Goal: Information Seeking & Learning: Learn about a topic

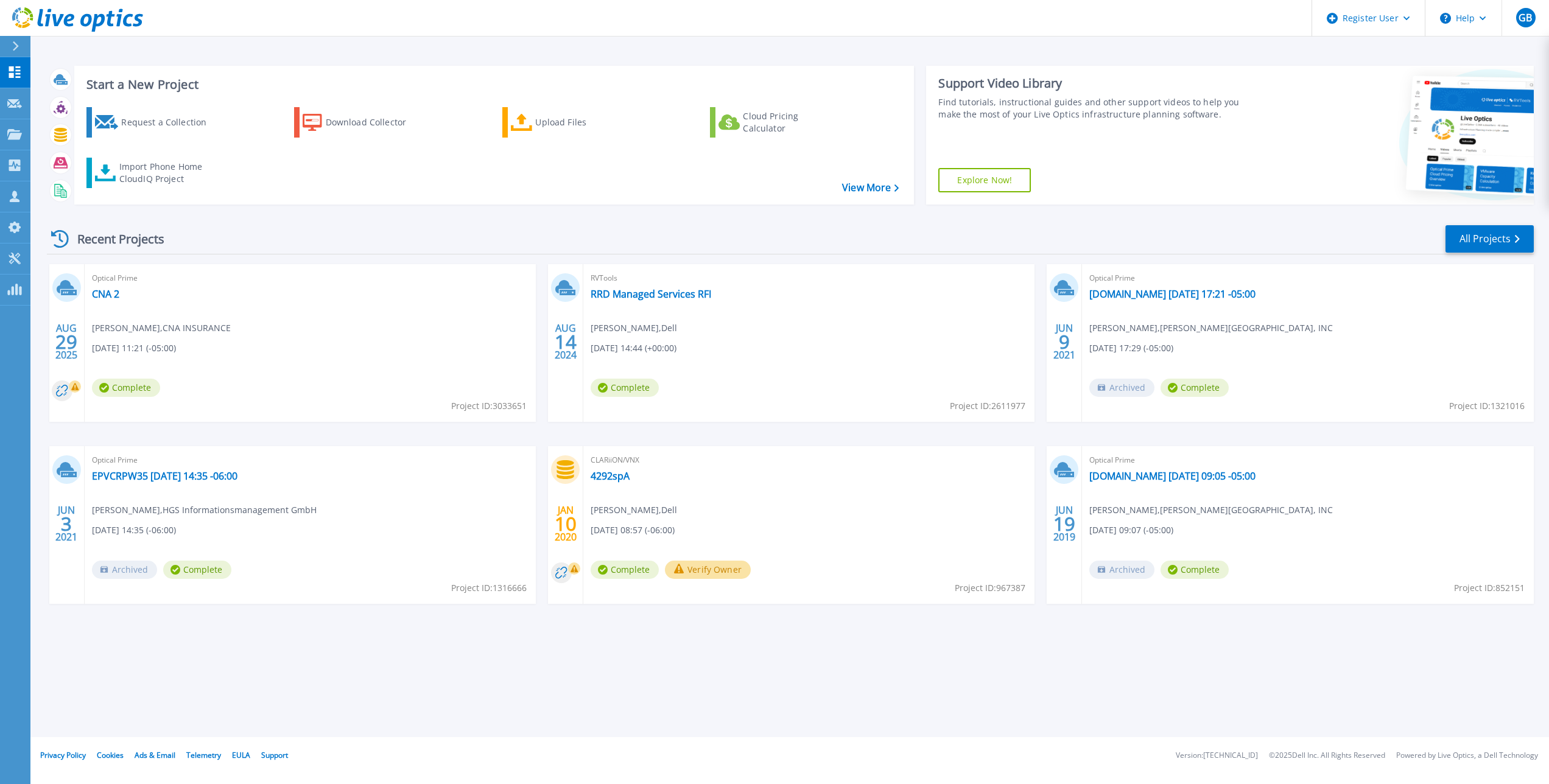
click at [94, 286] on div "Optical Prime CNA 2 [PERSON_NAME] , CNA INSURANCE [DATE] 11:21 (-05:00) Complet…" at bounding box center [310, 343] width 451 height 157
click at [123, 295] on div "Optical Prime CNA 2 [PERSON_NAME] , CNA INSURANCE [DATE] 11:21 (-05:00) Complet…" at bounding box center [310, 343] width 451 height 157
click at [115, 295] on link "CNA 2" at bounding box center [105, 294] width 27 height 12
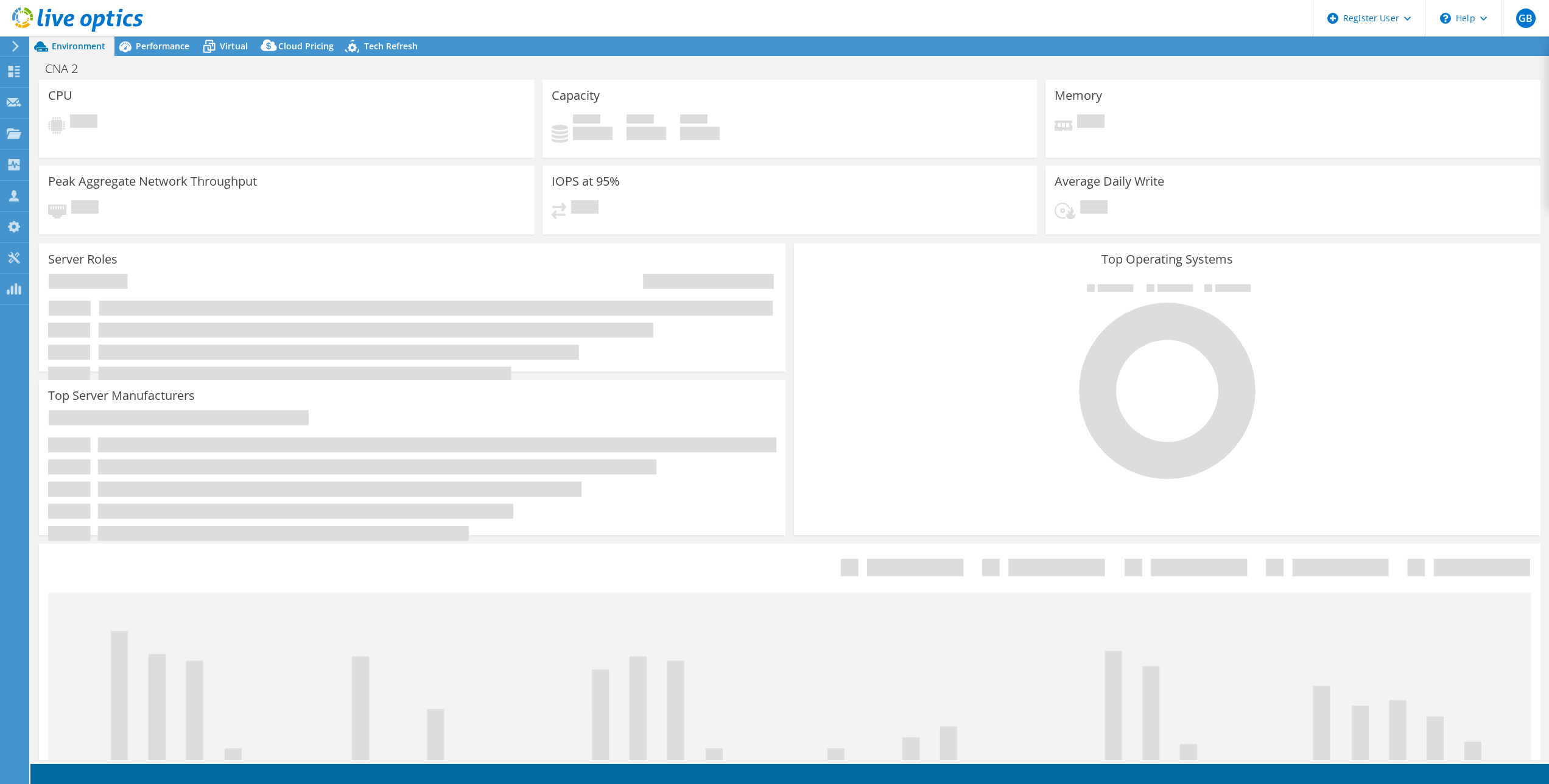
select select "USD"
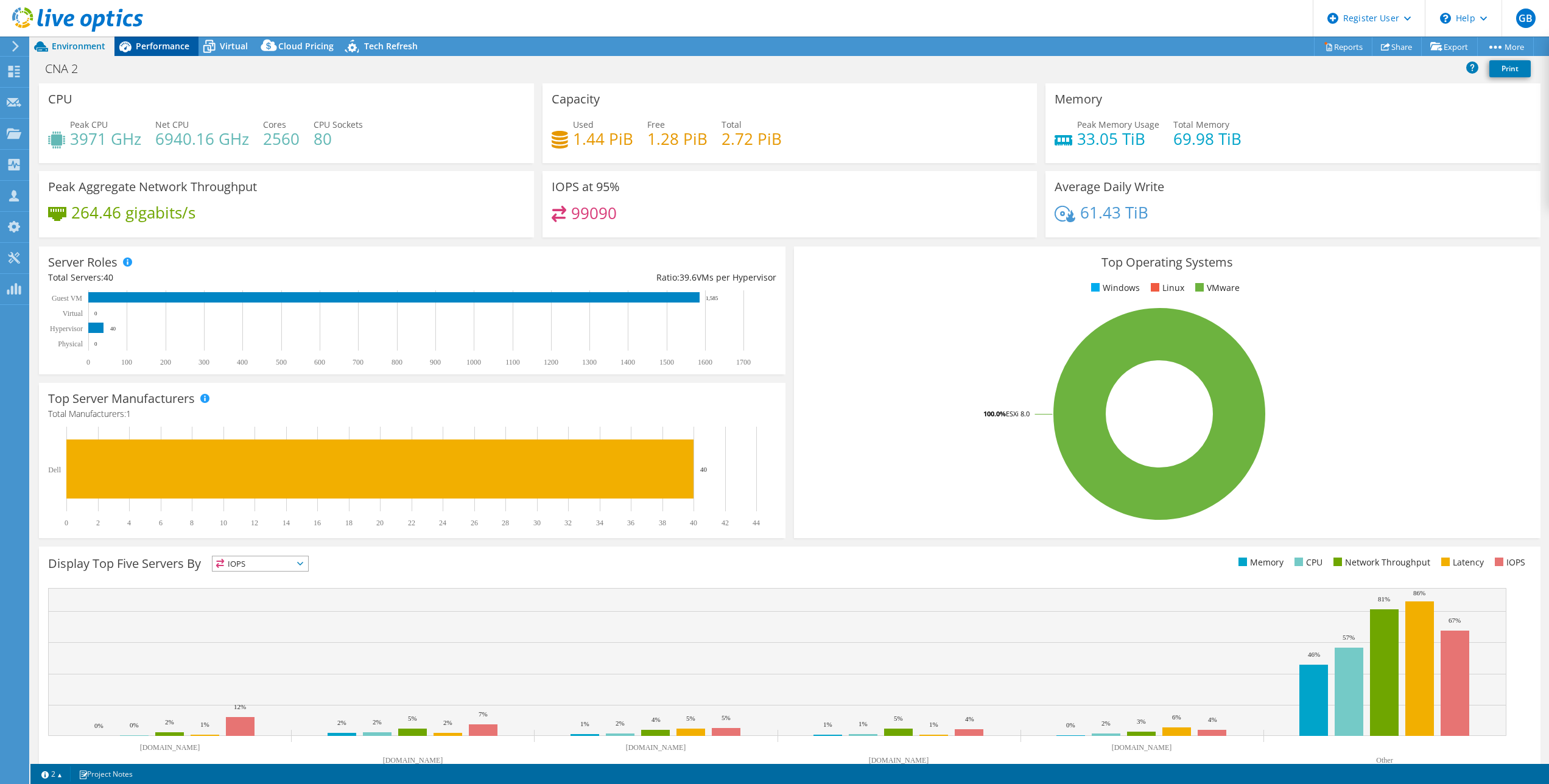
click at [169, 49] on span "Performance" at bounding box center [163, 46] width 53 height 12
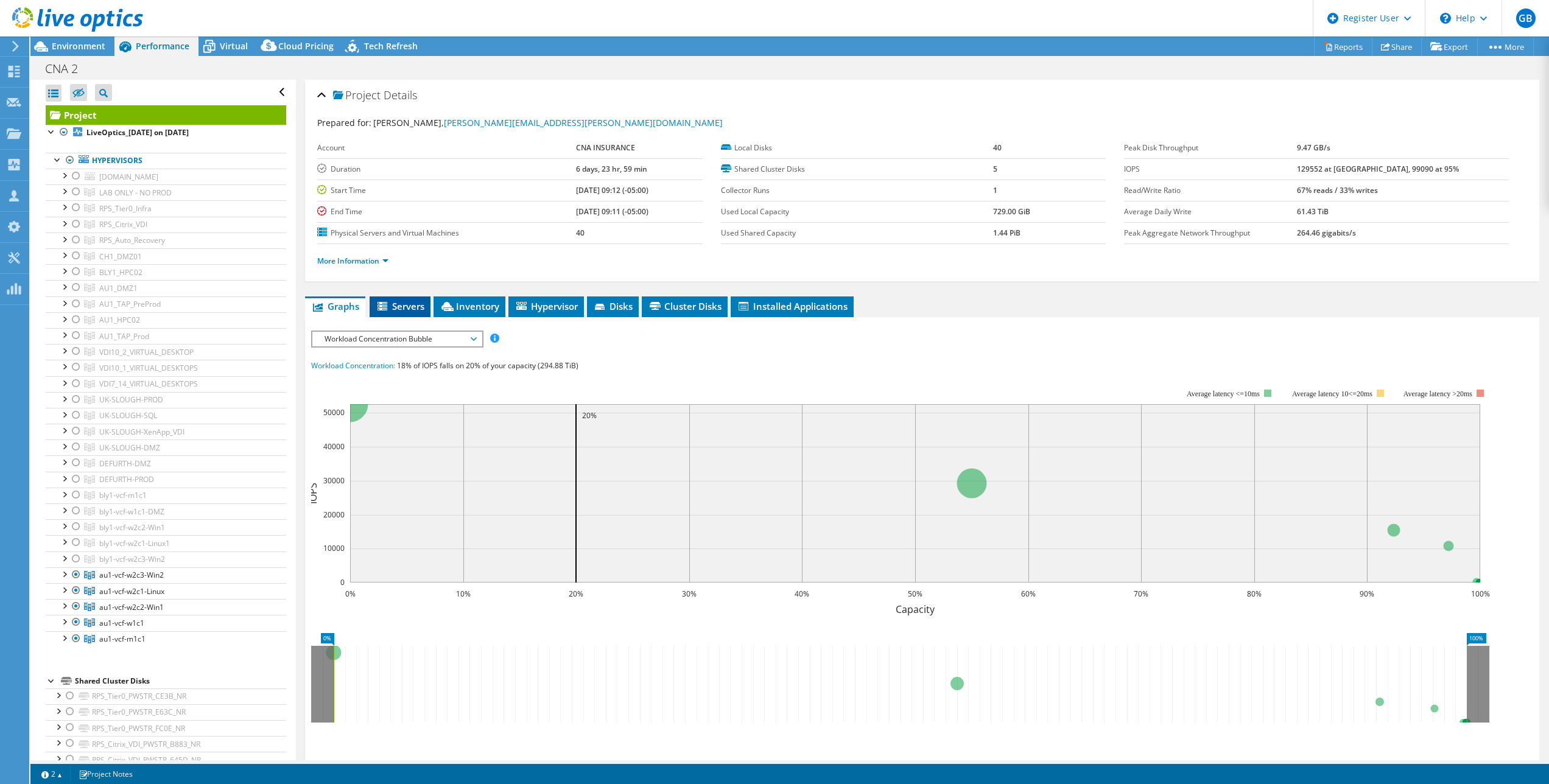
click at [402, 310] on span "Servers" at bounding box center [400, 306] width 49 height 12
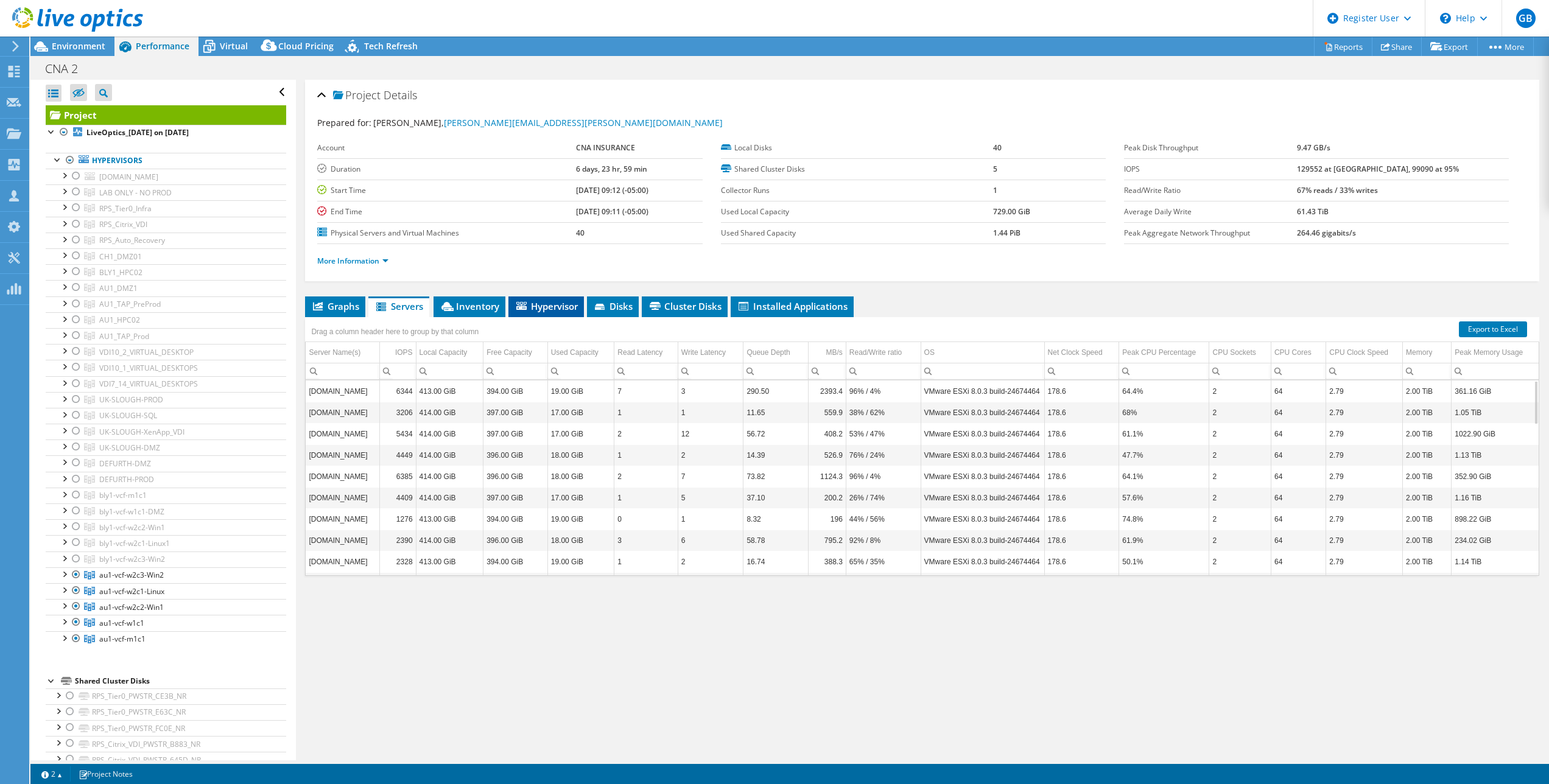
click at [548, 312] on span "Hypervisor" at bounding box center [546, 306] width 63 height 12
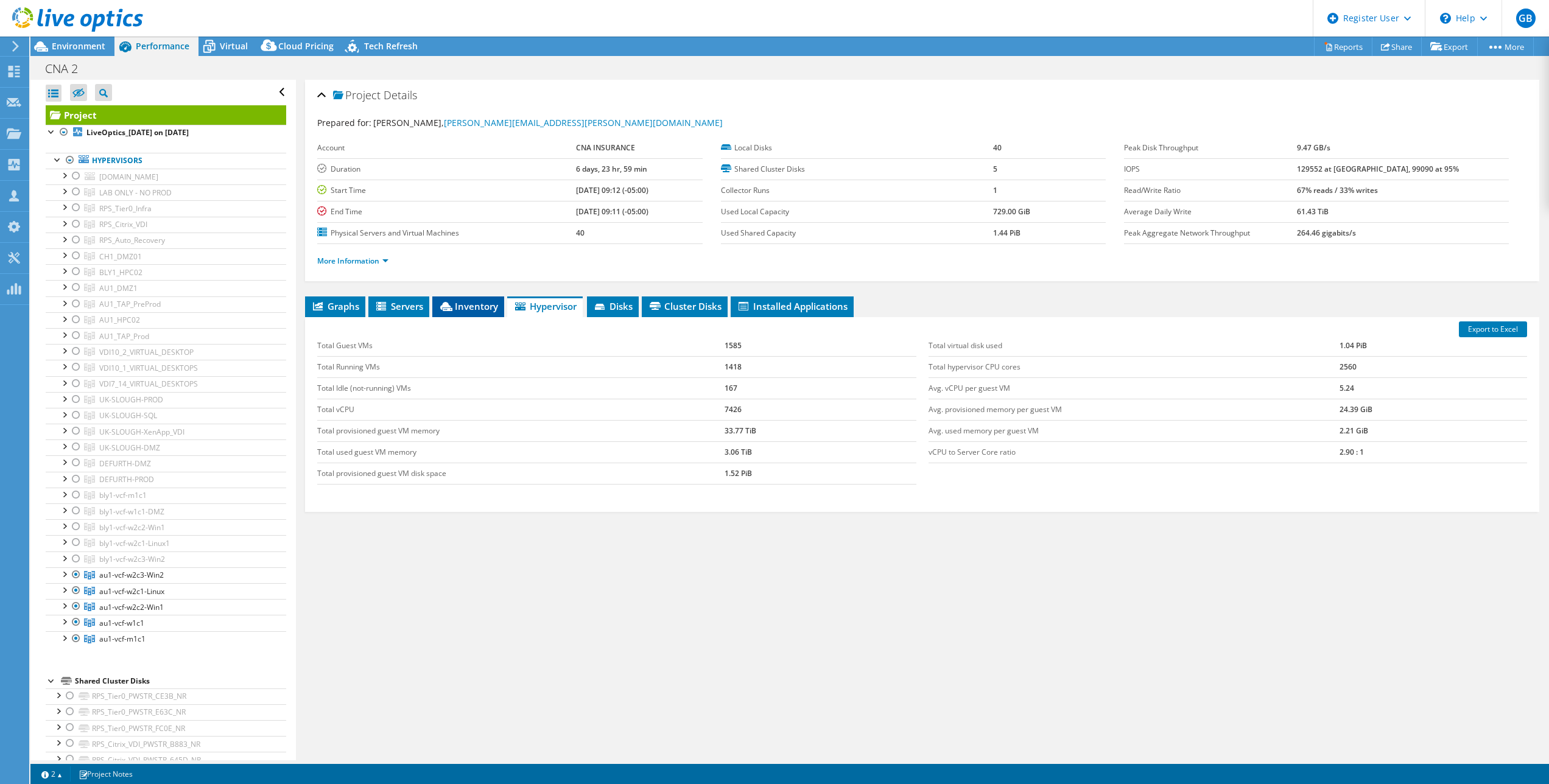
click at [466, 308] on span "Inventory" at bounding box center [469, 306] width 60 height 12
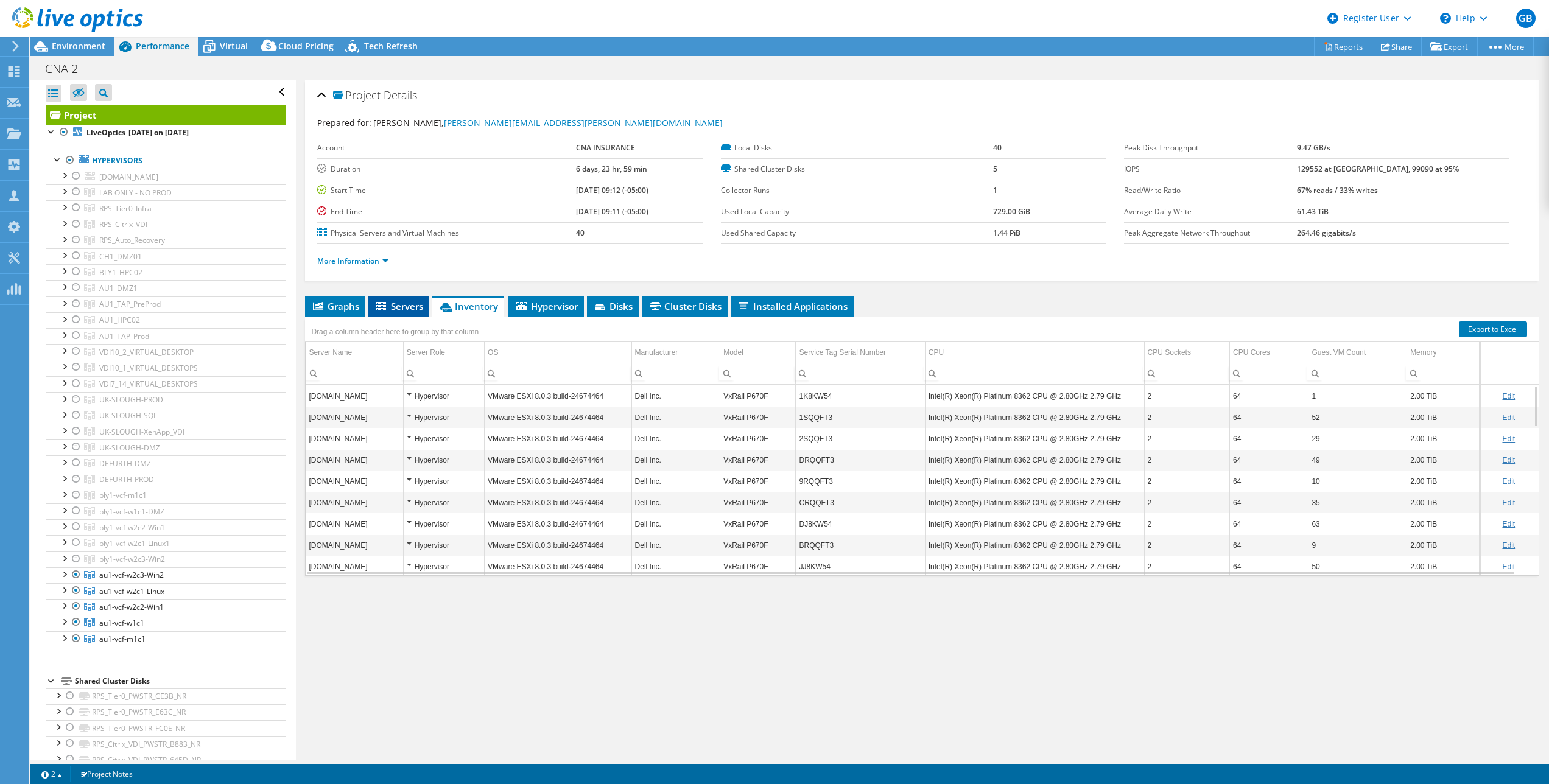
click at [412, 305] on span "Servers" at bounding box center [398, 306] width 49 height 12
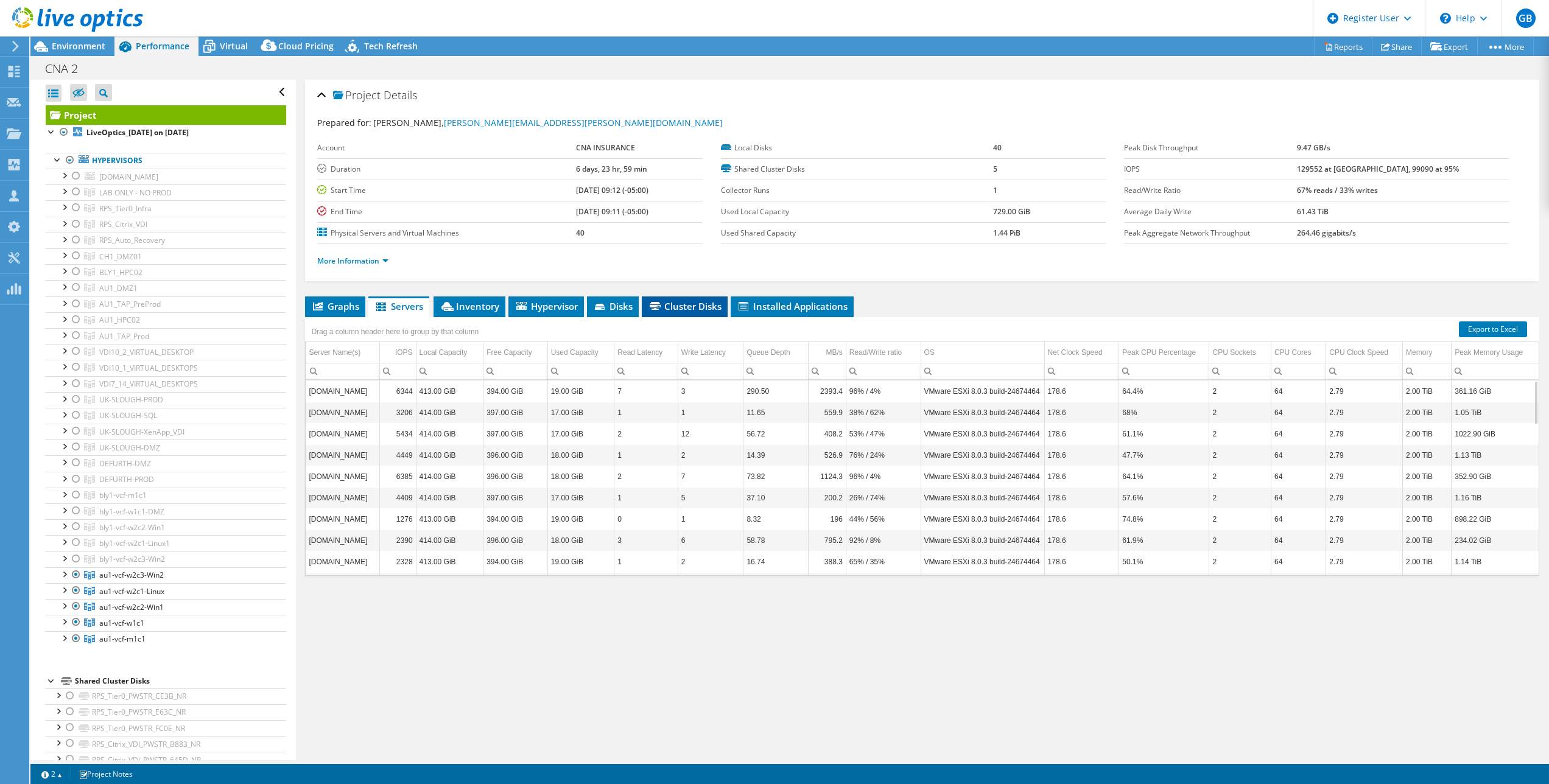
click at [699, 306] on span "Cluster Disks" at bounding box center [685, 306] width 74 height 12
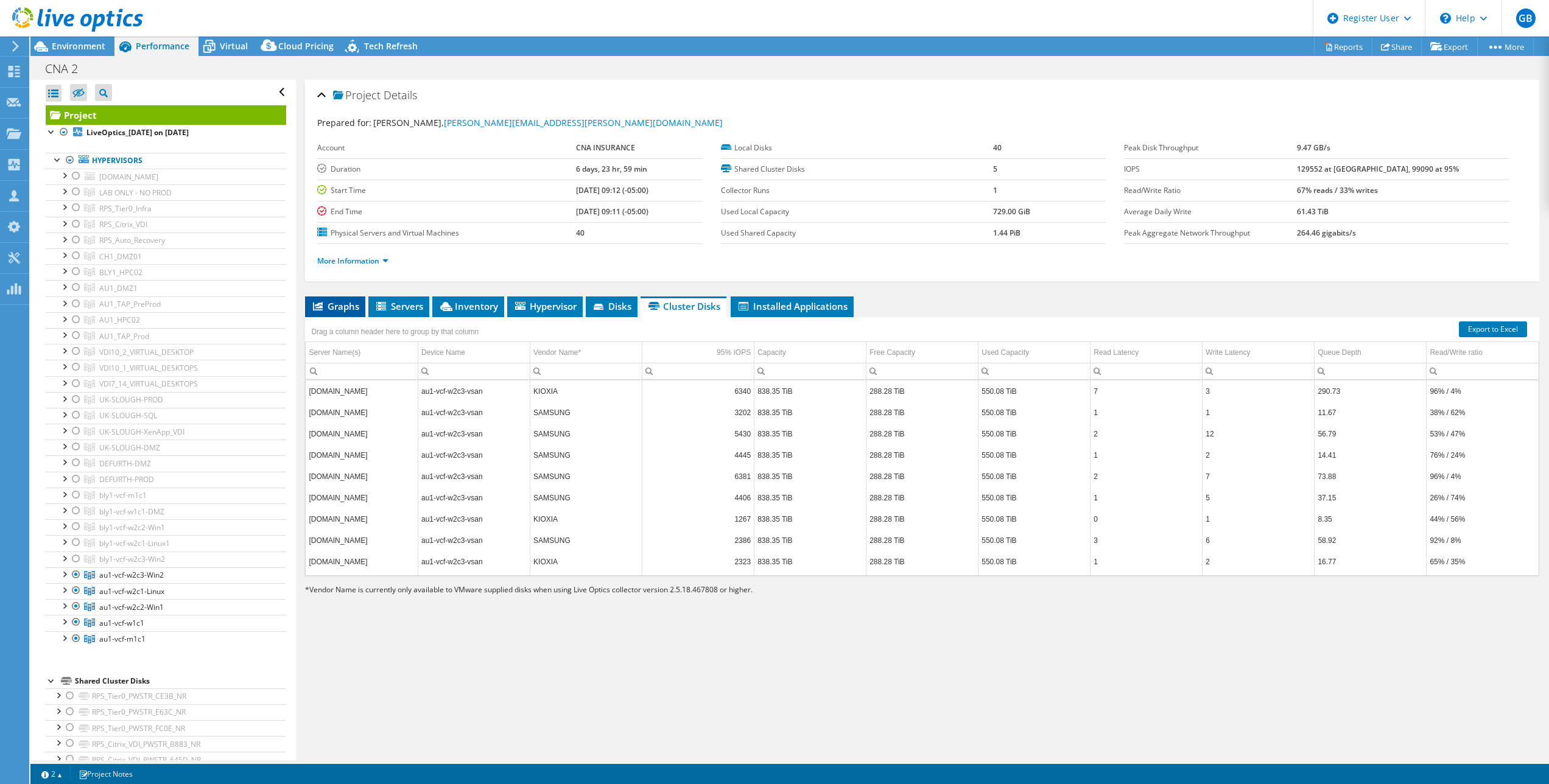
click at [342, 304] on span "Graphs" at bounding box center [335, 306] width 48 height 12
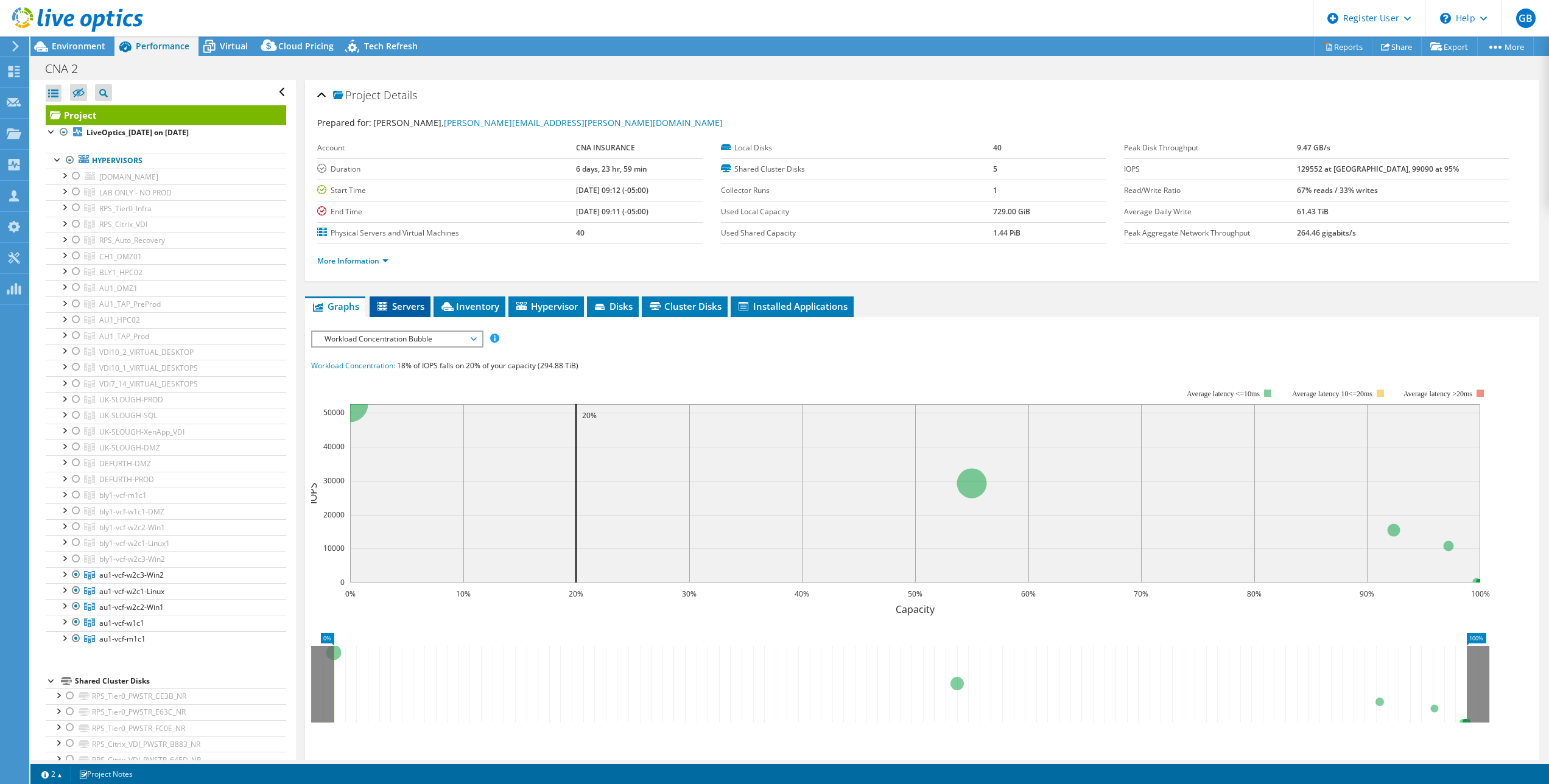
click at [389, 306] on icon at bounding box center [383, 307] width 12 height 10
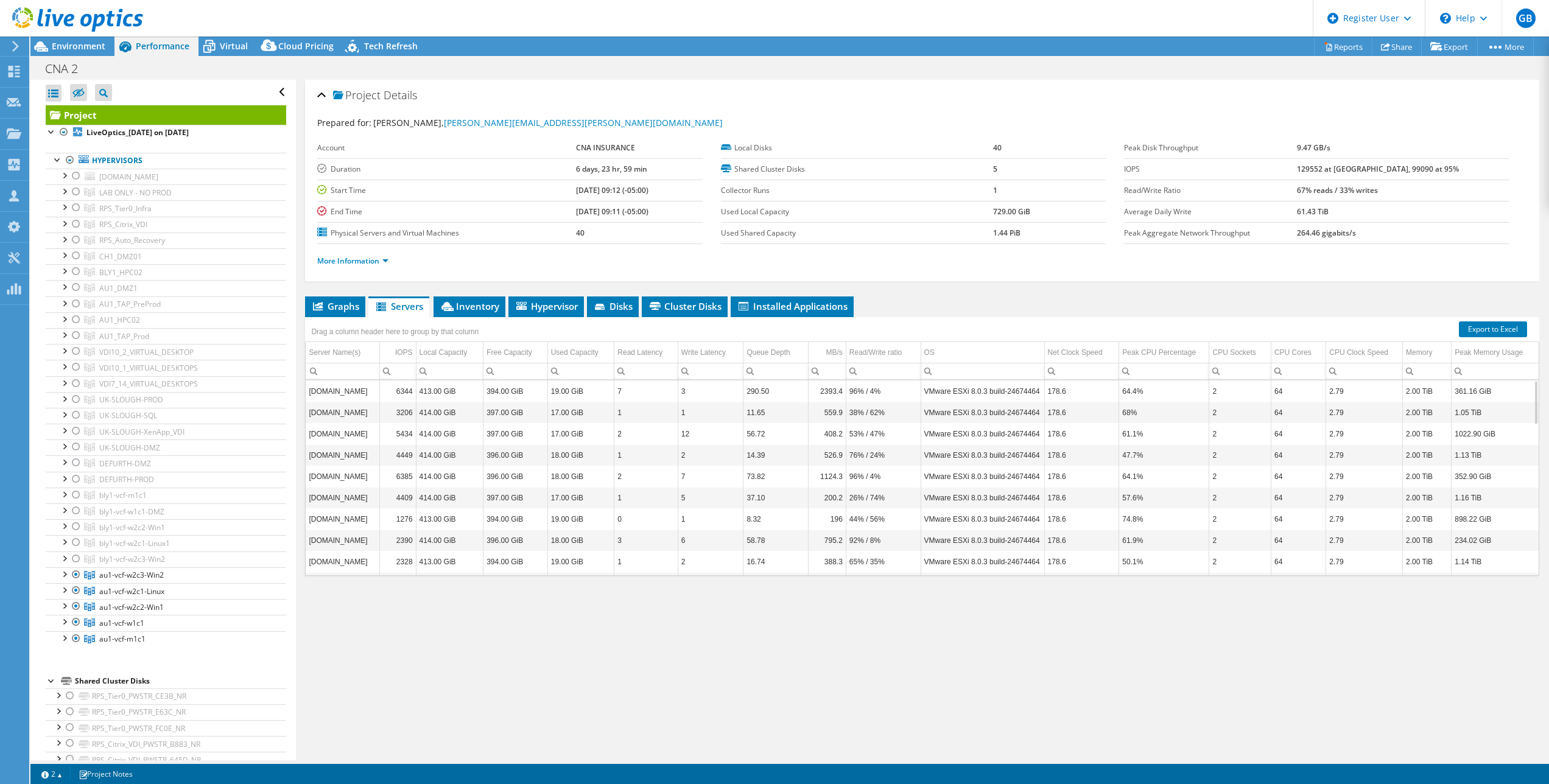
click at [485, 611] on div "Project Details Prepared for: [PERSON_NAME], [PERSON_NAME][EMAIL_ADDRESS][PERSO…" at bounding box center [922, 420] width 1253 height 681
